Goal: Information Seeking & Learning: Learn about a topic

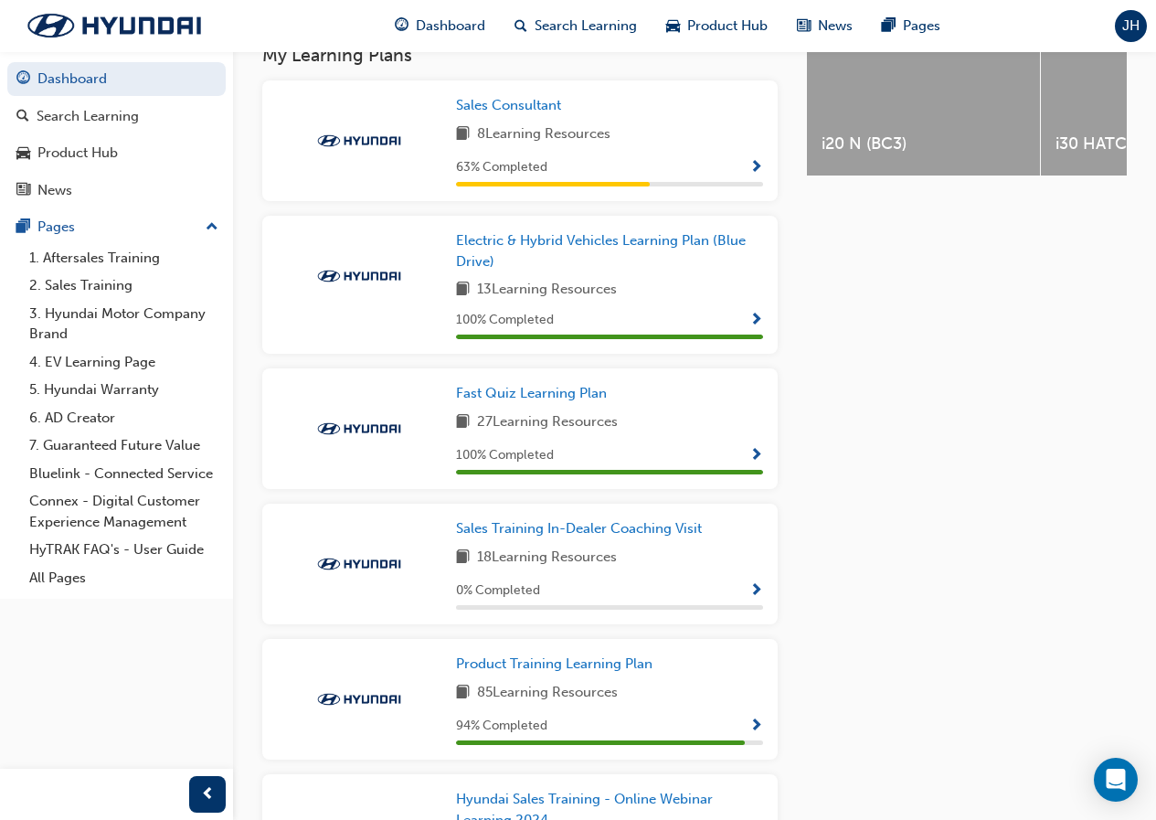
scroll to position [823, 0]
click at [756, 719] on span "Show Progress" at bounding box center [757, 727] width 14 height 16
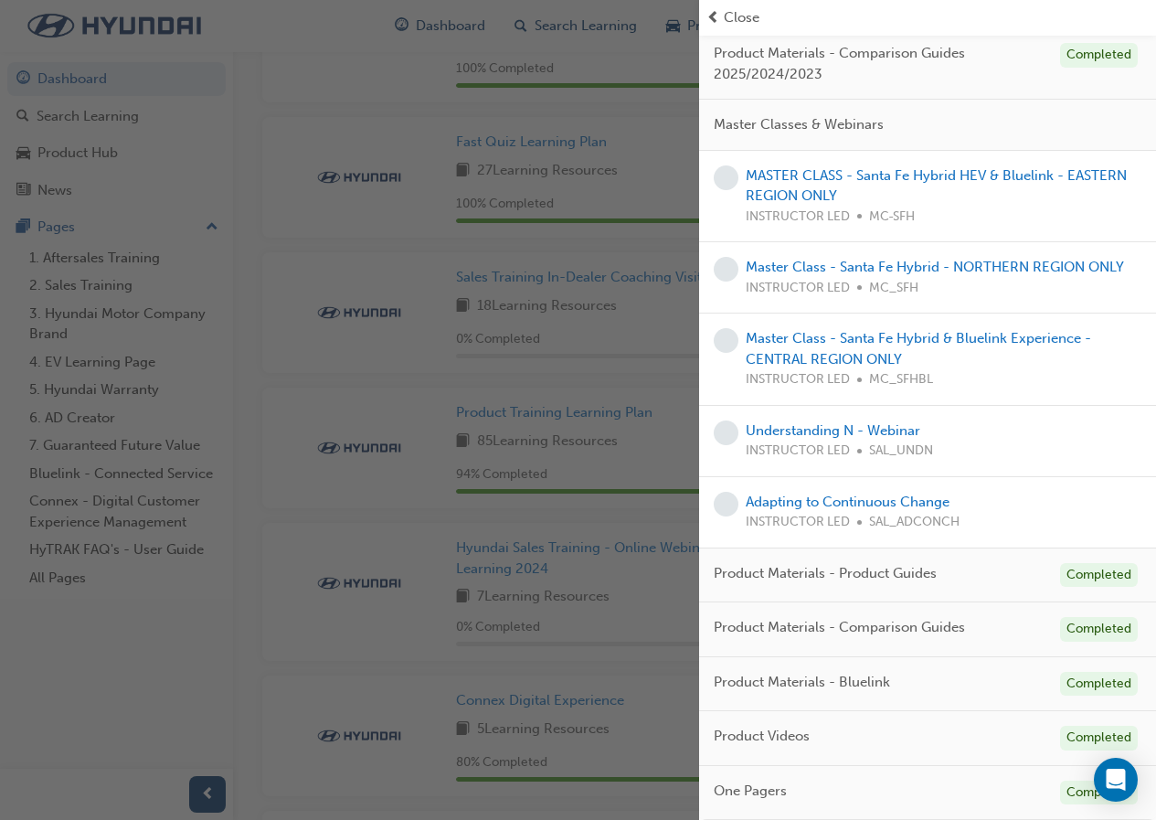
scroll to position [1371, 0]
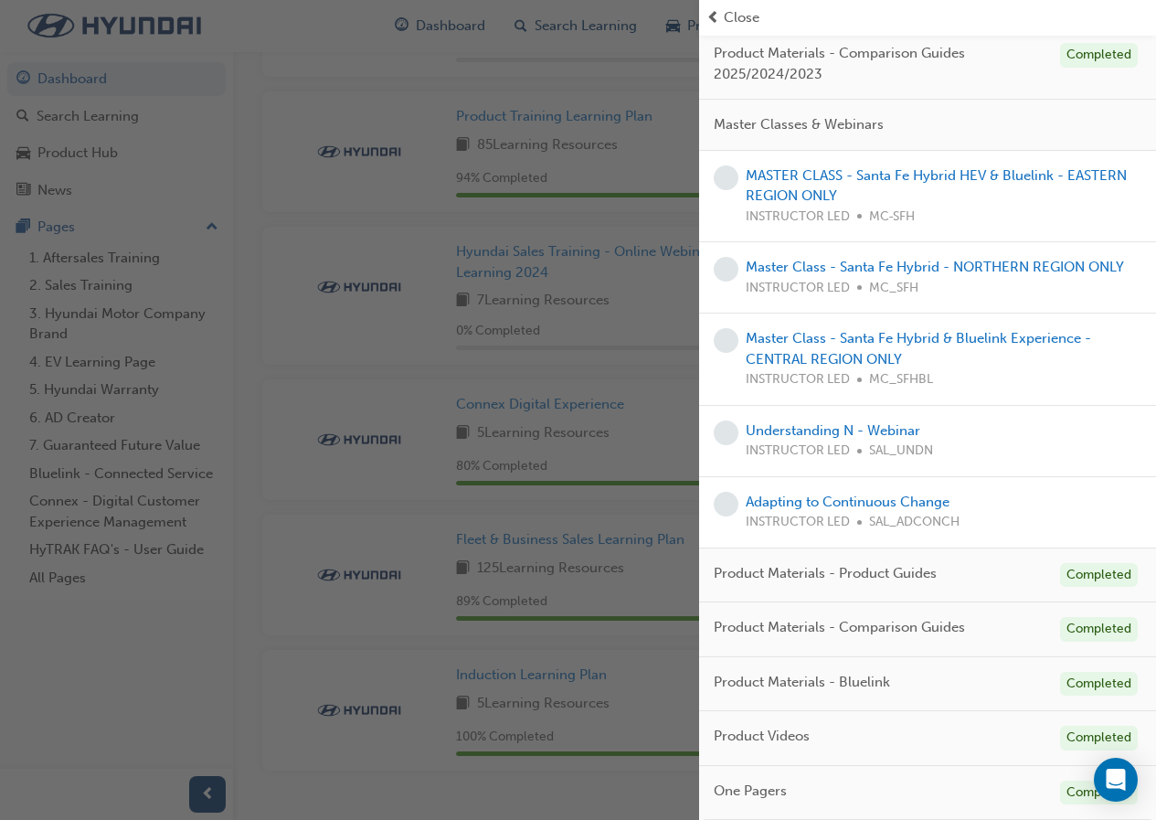
click at [863, 790] on div "One Pagers Completed" at bounding box center [927, 793] width 457 height 55
click at [770, 793] on span "One Pagers" at bounding box center [750, 791] width 73 height 21
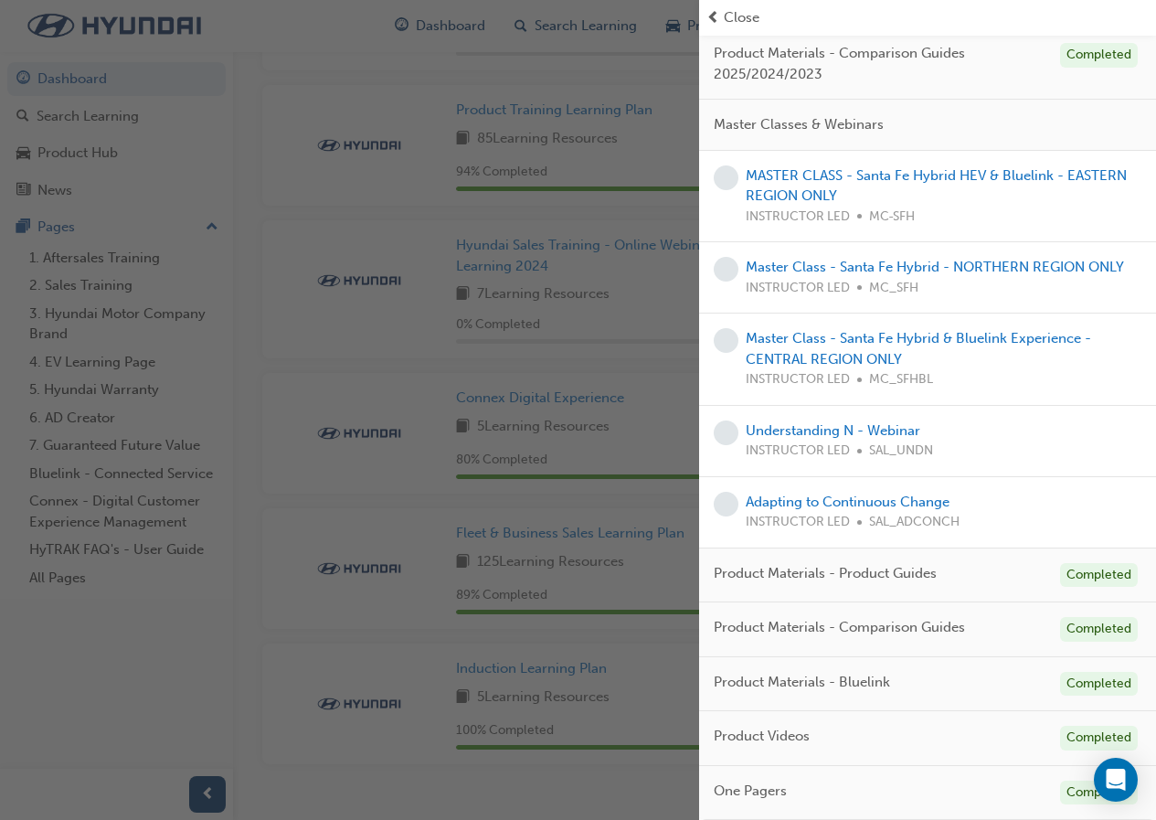
click at [769, 793] on span "One Pagers" at bounding box center [750, 791] width 73 height 21
click at [601, 800] on div "button" at bounding box center [349, 410] width 699 height 820
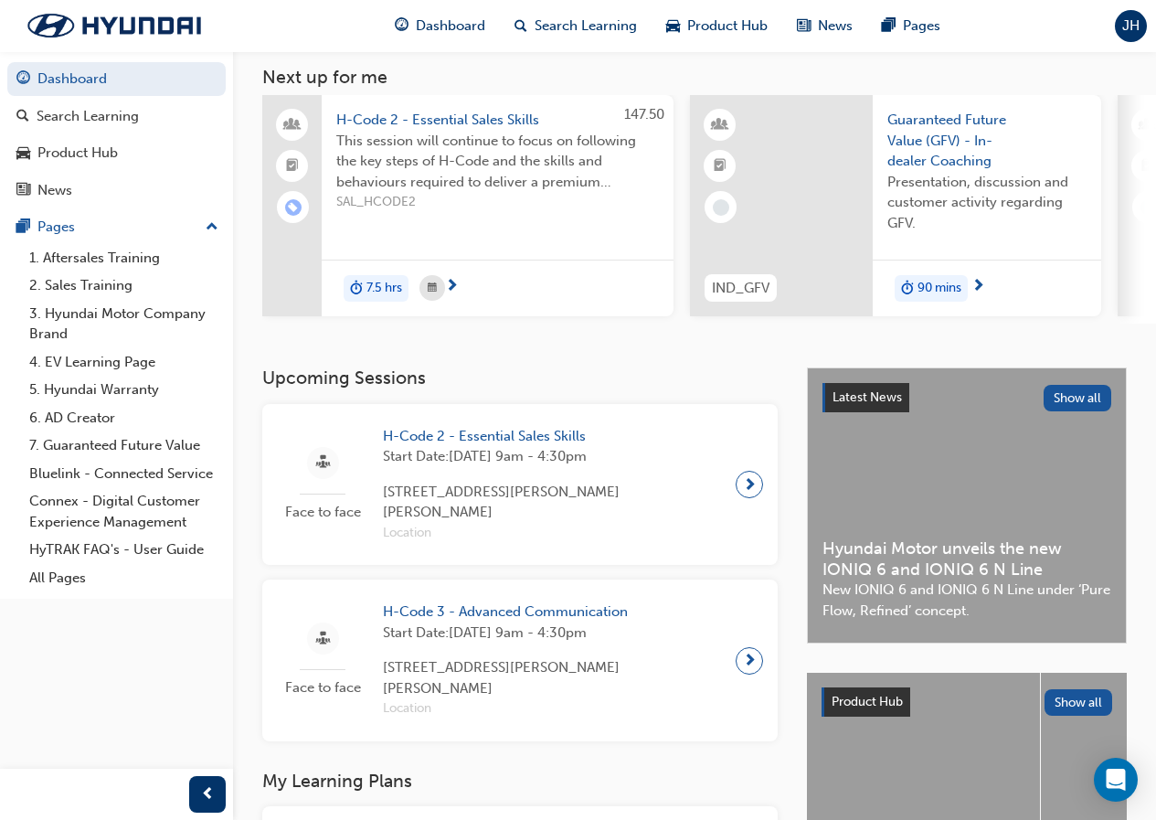
scroll to position [0, 0]
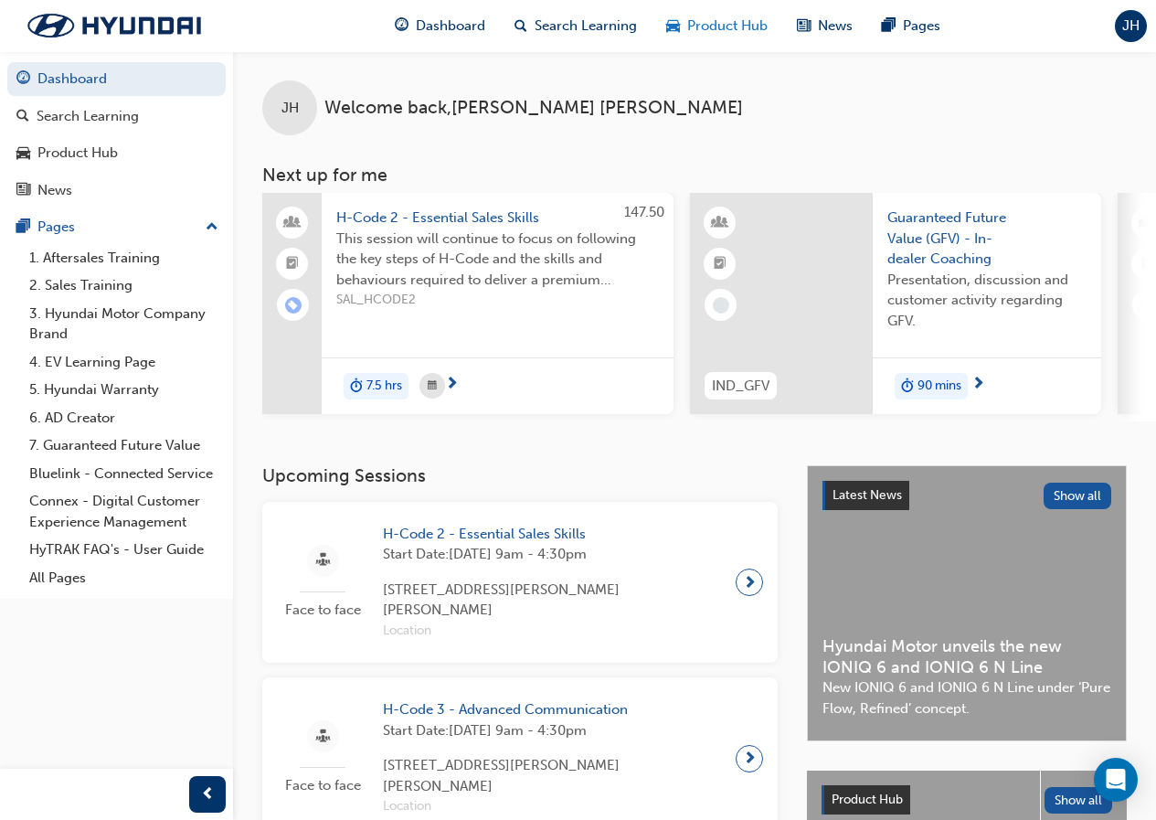
click at [673, 35] on span "car-icon" at bounding box center [673, 26] width 14 height 23
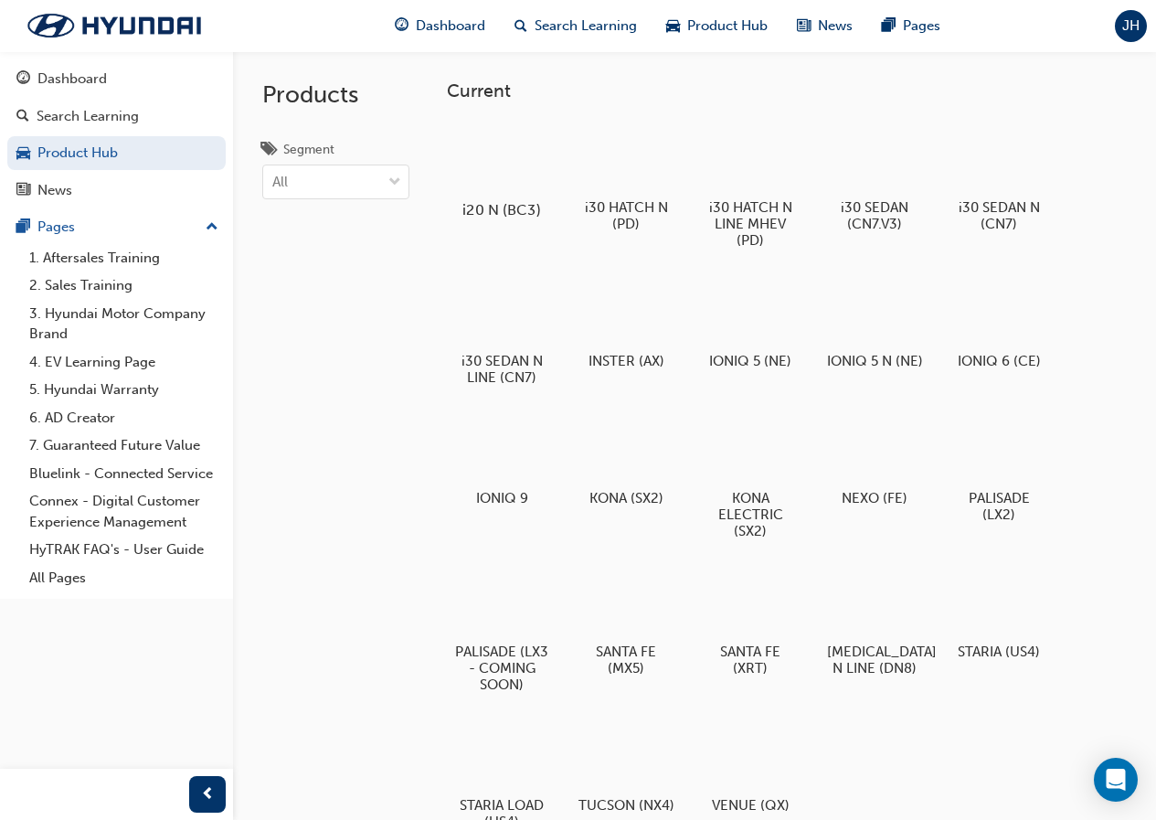
click at [531, 159] on div at bounding box center [501, 157] width 101 height 73
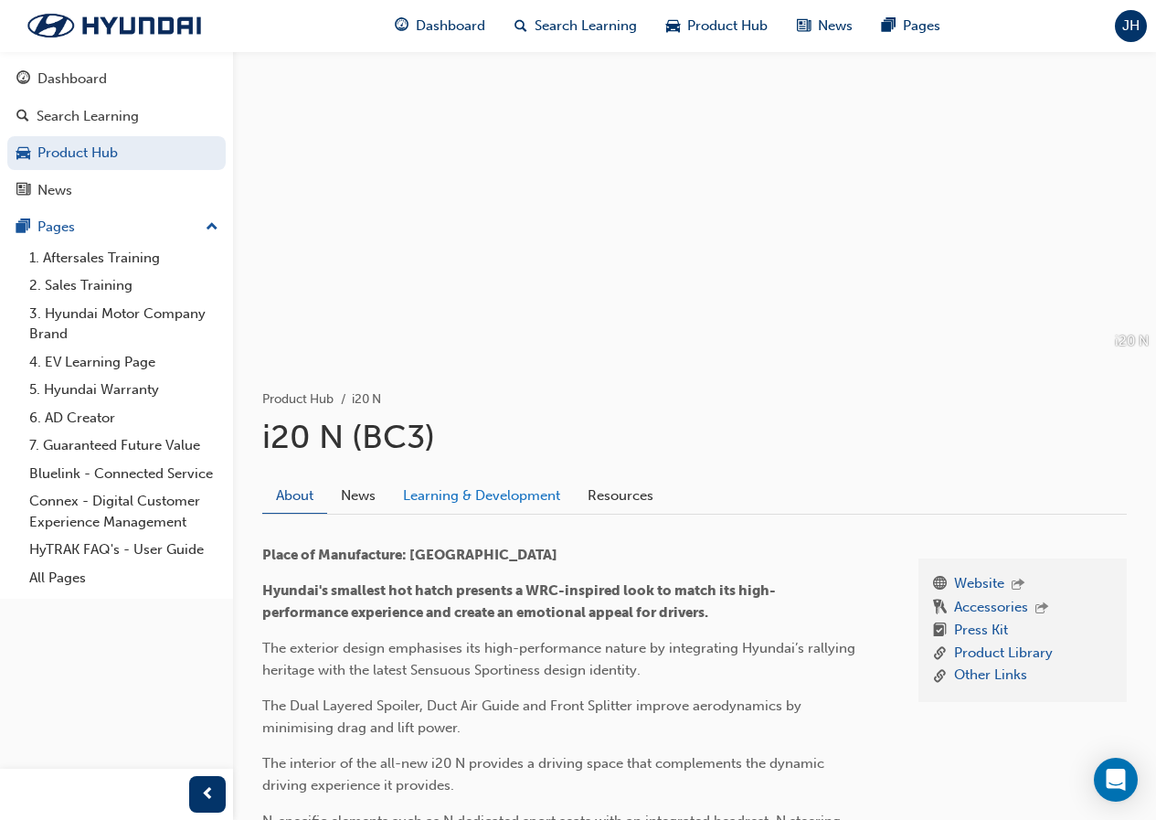
click at [447, 498] on link "Learning & Development" at bounding box center [481, 496] width 185 height 35
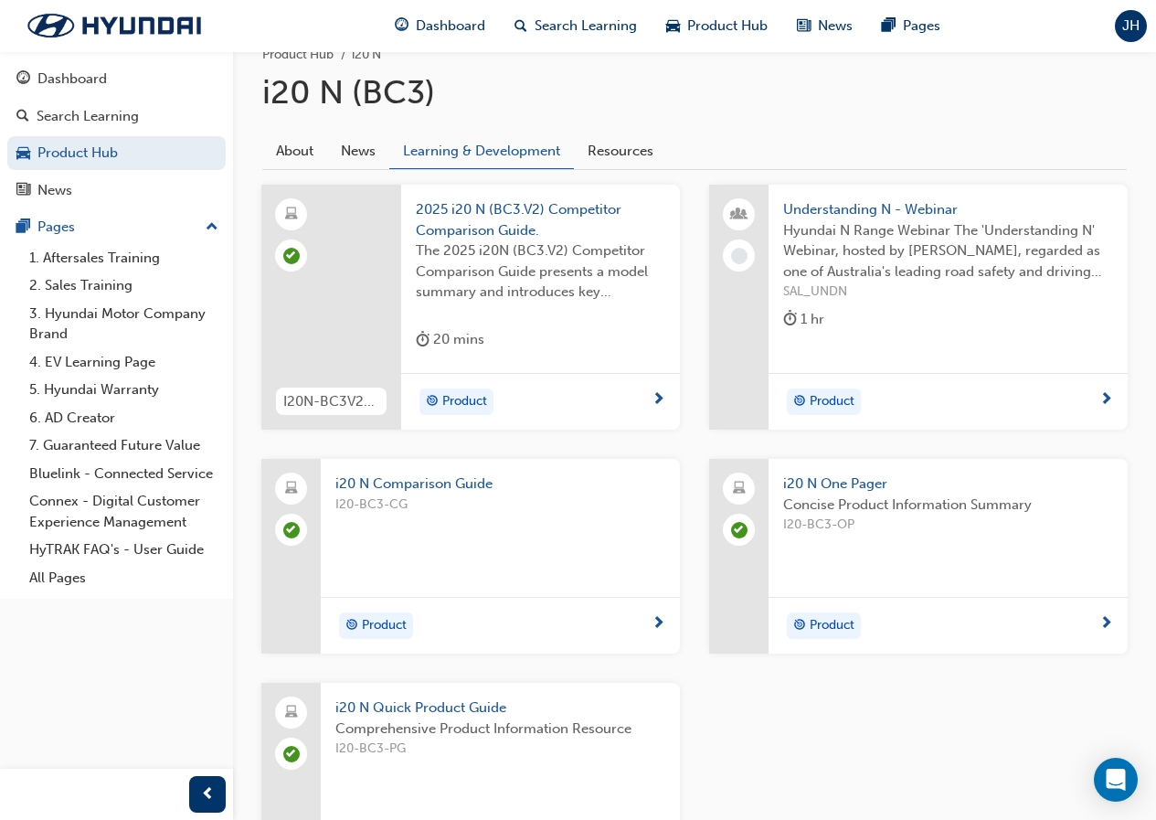
scroll to position [366, 0]
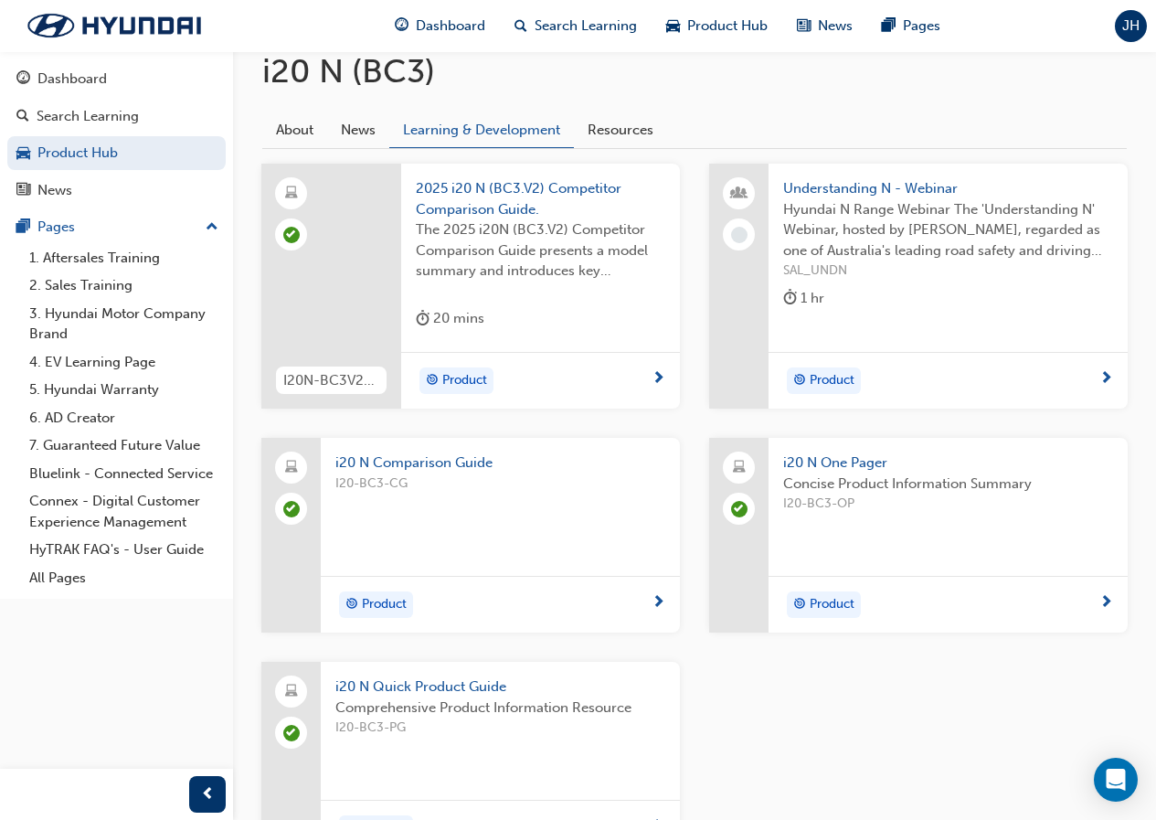
click at [895, 546] on div "Concise Product Information Summary I20-BC3-OP" at bounding box center [948, 510] width 330 height 73
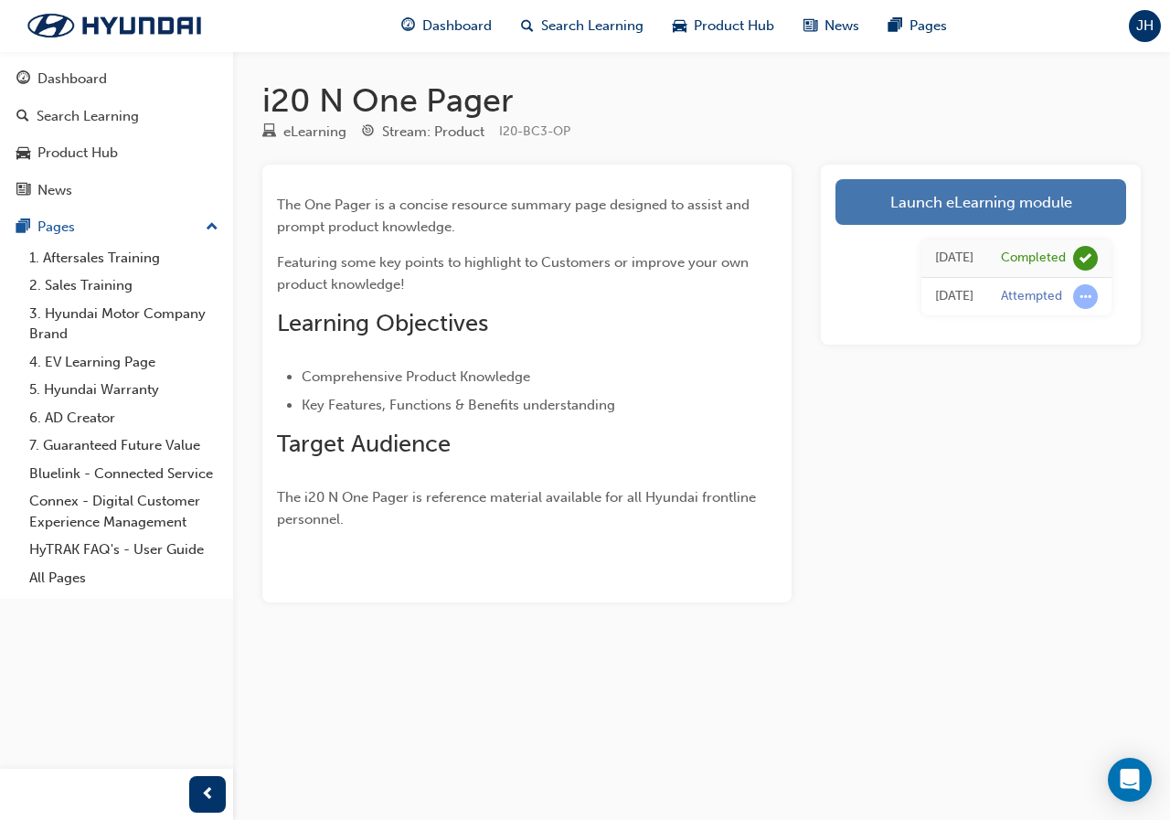
click at [912, 202] on link "Launch eLearning module" at bounding box center [981, 202] width 291 height 46
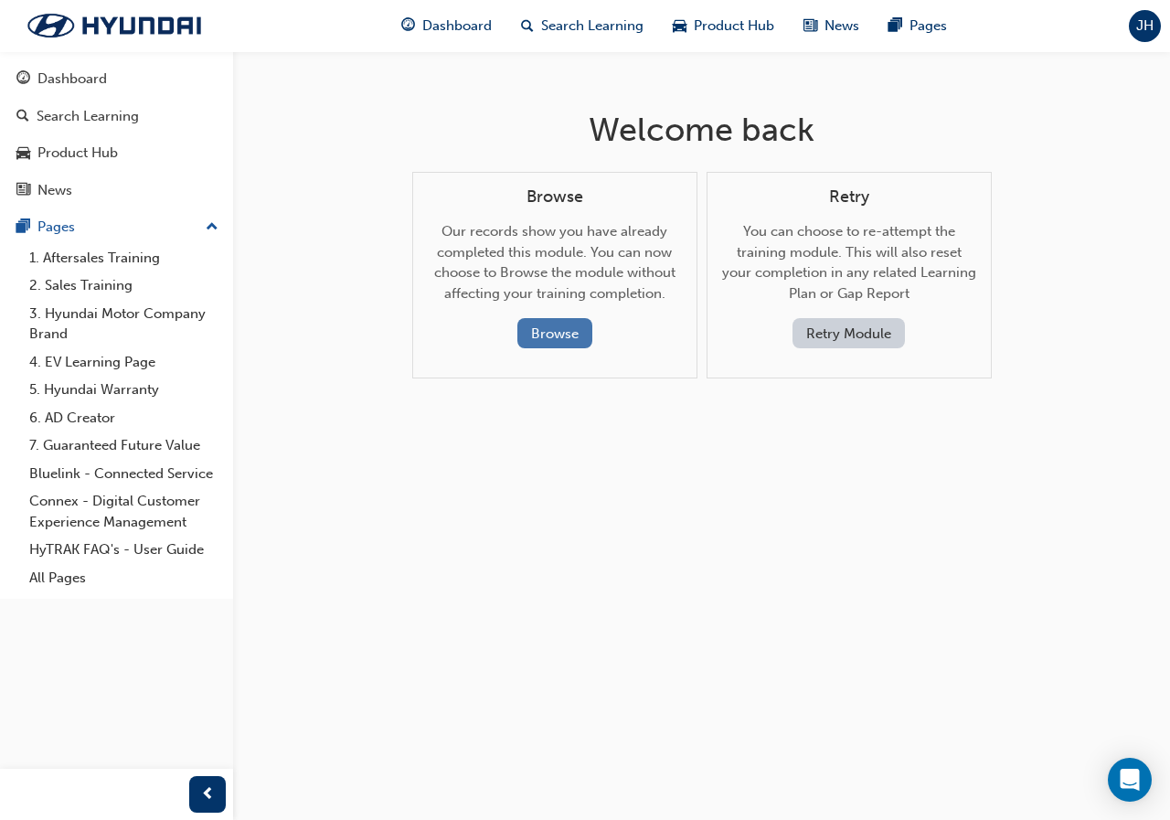
click at [566, 337] on button "Browse" at bounding box center [554, 333] width 75 height 30
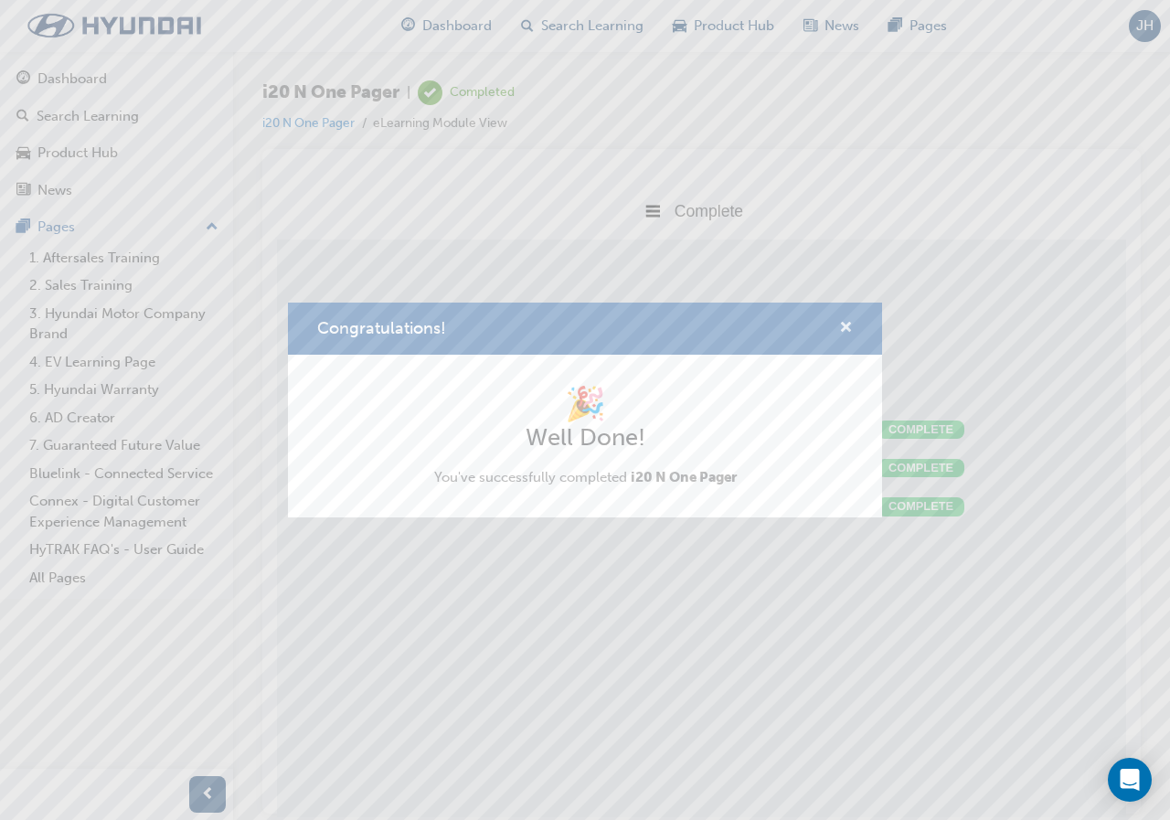
click at [846, 325] on span "cross-icon" at bounding box center [846, 329] width 14 height 16
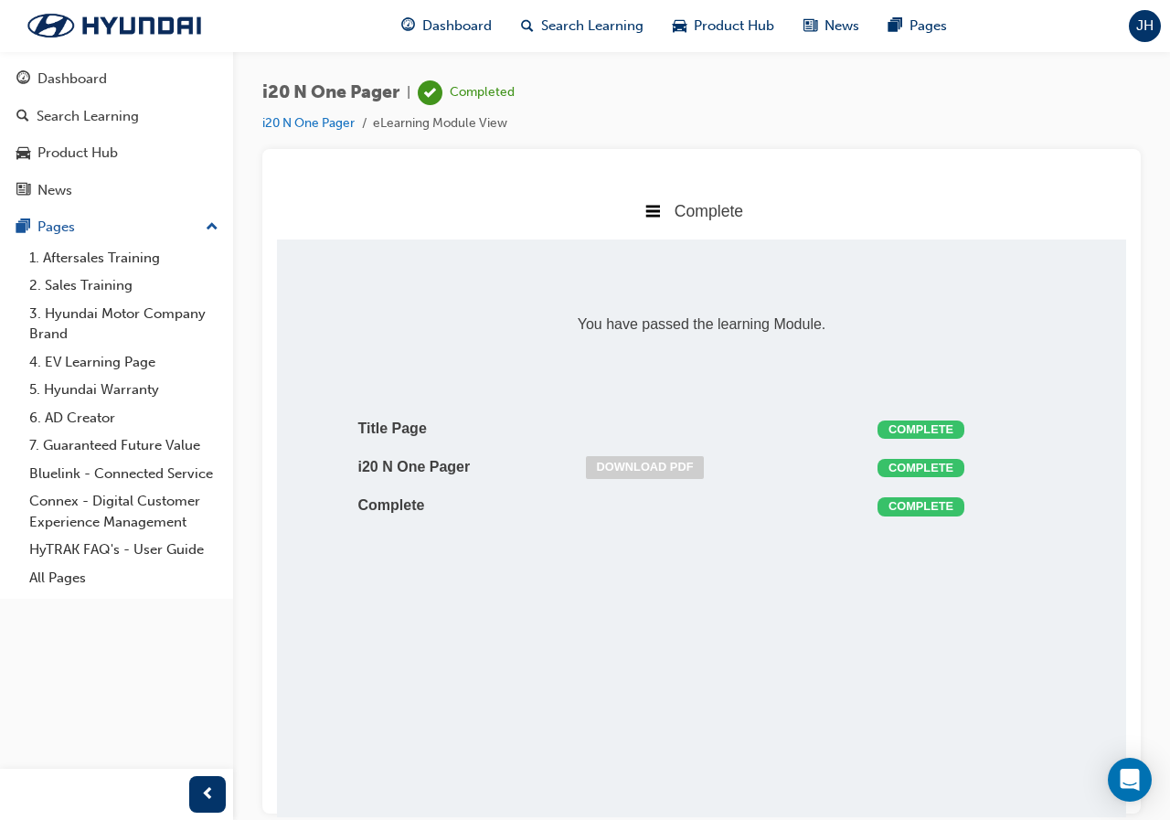
click at [674, 474] on link "Download PDF" at bounding box center [645, 466] width 119 height 23
click at [711, 27] on span "Product Hub" at bounding box center [734, 26] width 80 height 21
